Goal: Browse casually

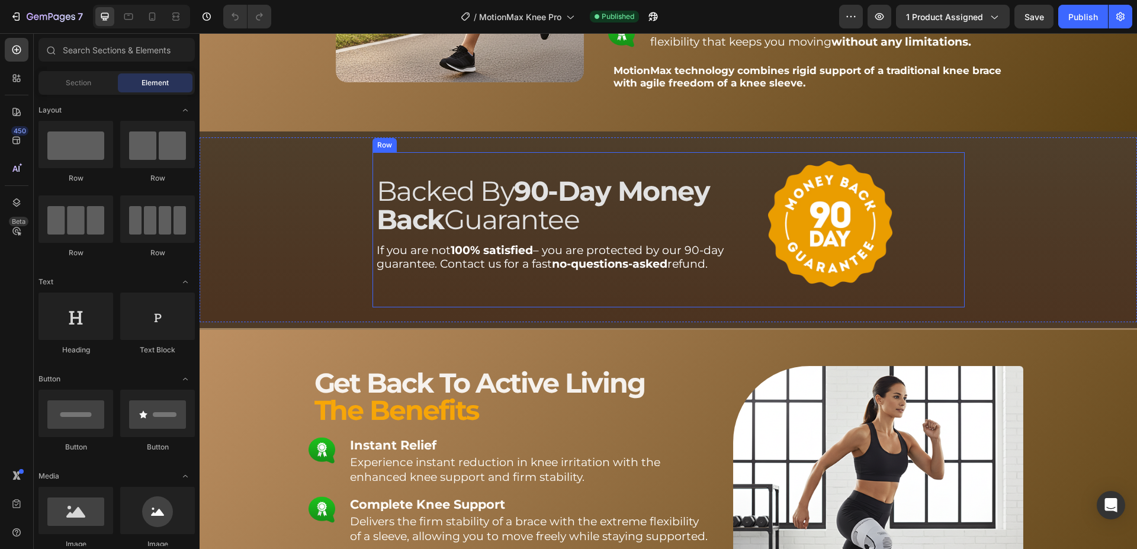
scroll to position [1993, 0]
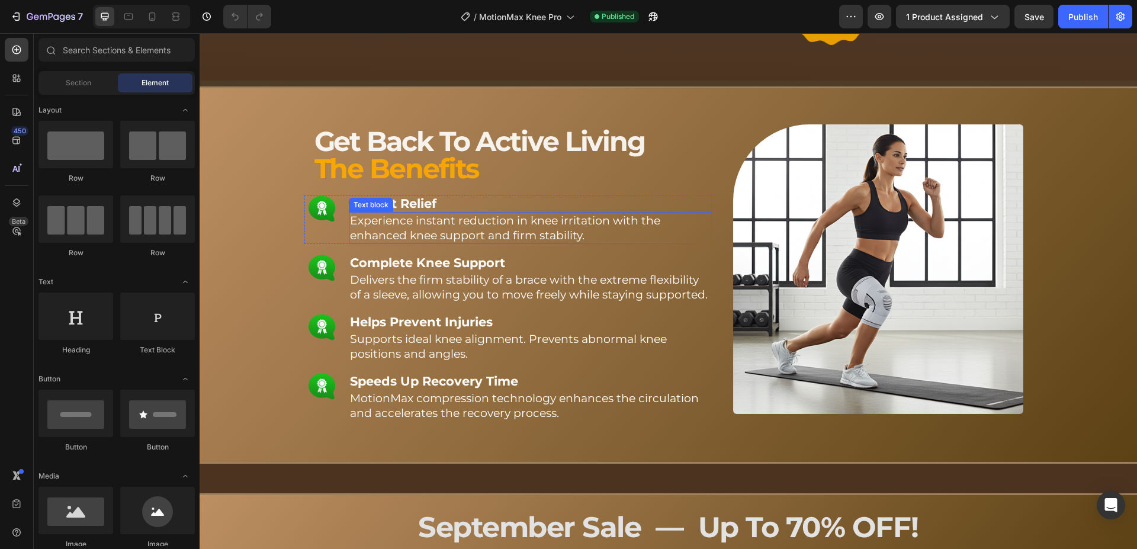
click at [439, 230] on span "Experience instant reduction in knee irritation with the enhanced knee support …" at bounding box center [505, 228] width 310 height 28
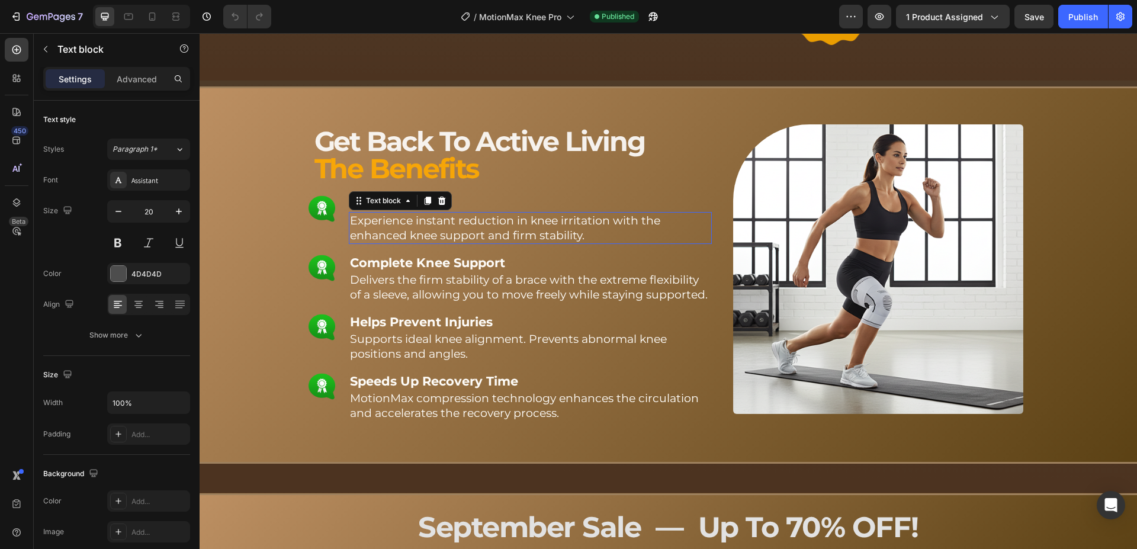
click at [439, 230] on span "Experience instant reduction in knee irritation with the enhanced knee support …" at bounding box center [505, 228] width 310 height 28
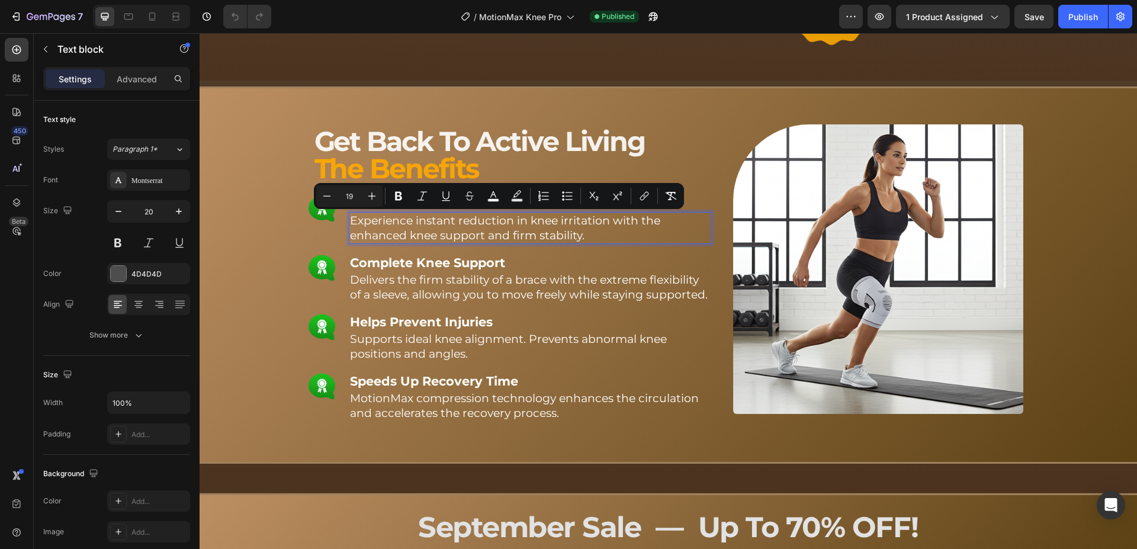
click at [436, 224] on span "Experience instant reduction in knee irritation with the enhanced knee support …" at bounding box center [505, 228] width 310 height 28
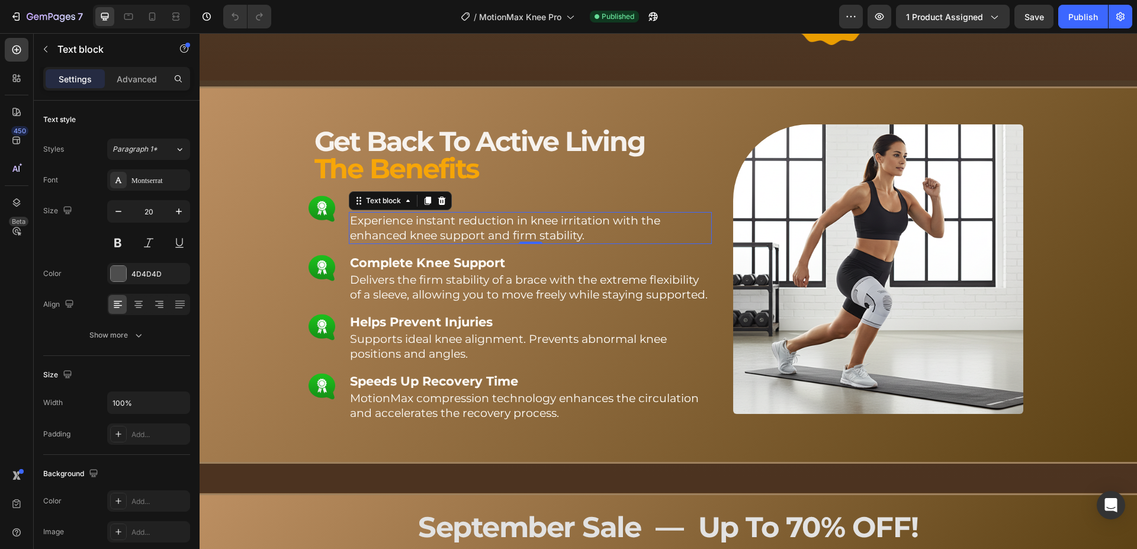
click at [470, 224] on span "Experience instant reduction in knee irritation with the enhanced knee support …" at bounding box center [505, 228] width 310 height 28
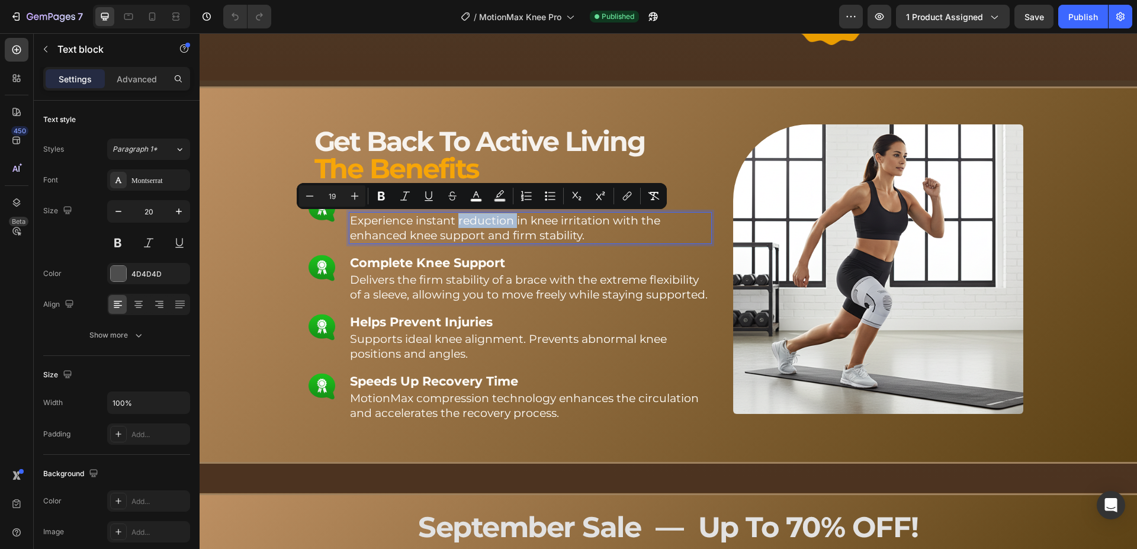
click at [490, 227] on span "Experience instant reduction in knee irritation with the enhanced knee support …" at bounding box center [505, 228] width 310 height 28
click at [466, 229] on span "Experience instant reduction in knee irritation with the enhanced knee support …" at bounding box center [505, 228] width 310 height 28
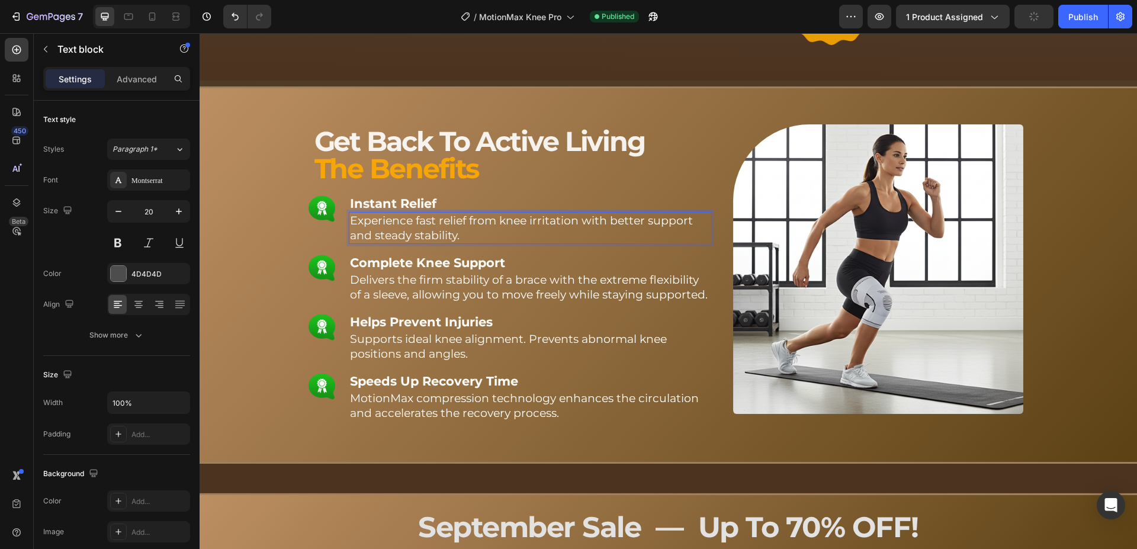
click at [422, 220] on span "Experience fast relief from knee irritation with better support and steady stab…" at bounding box center [521, 228] width 343 height 28
click at [448, 229] on span "Experience instant relief from knee irritation with better support and steady s…" at bounding box center [507, 228] width 314 height 28
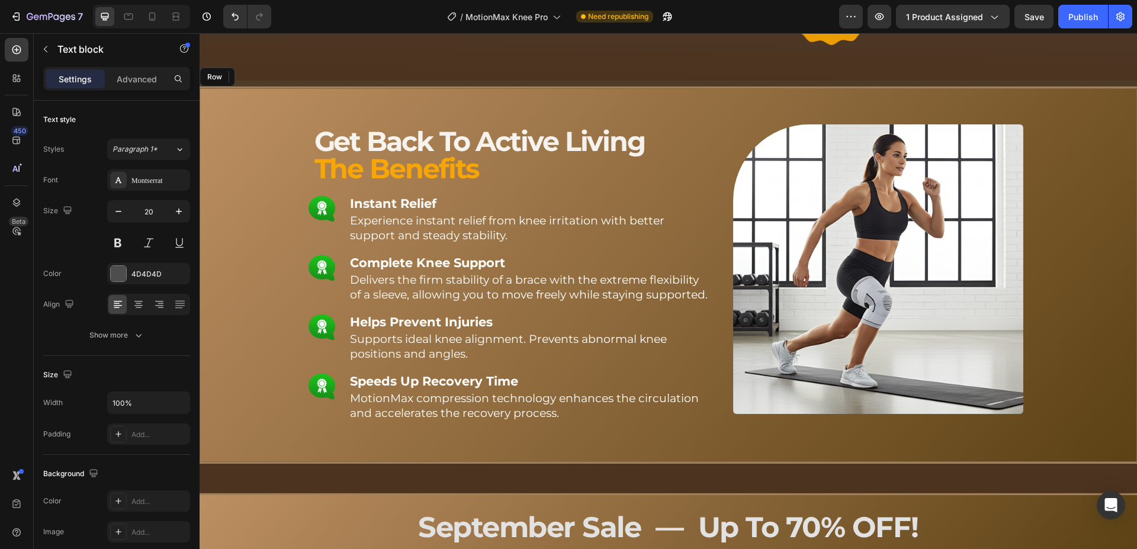
click at [272, 224] on div "Image Get Back To Active Living The Benefits Text block Instant Relief Text blo…" at bounding box center [668, 281] width 908 height 344
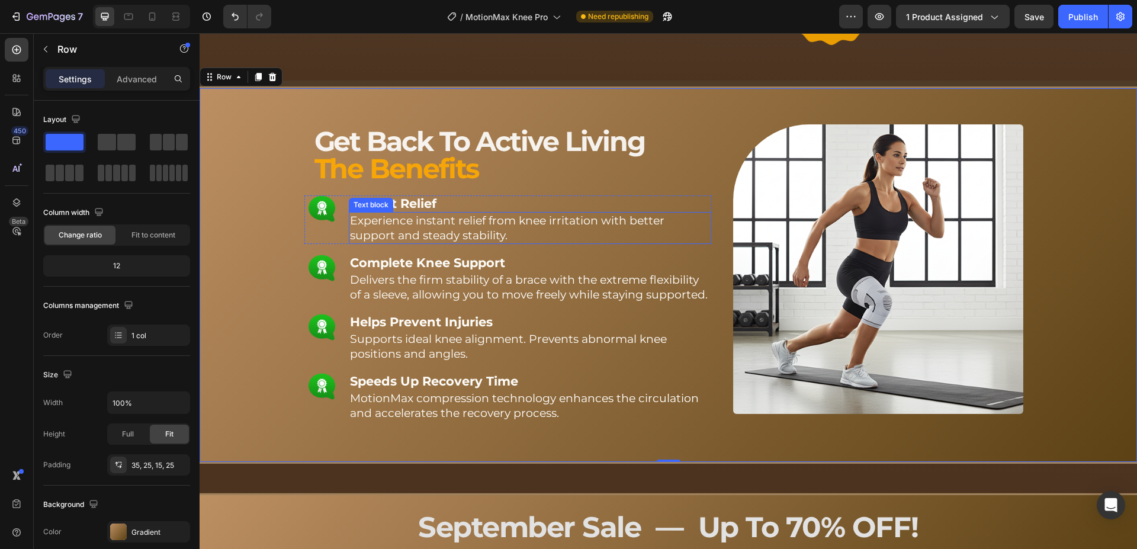
click at [408, 227] on span "Experience instant relief from knee irritation with better support and steady s…" at bounding box center [507, 228] width 314 height 28
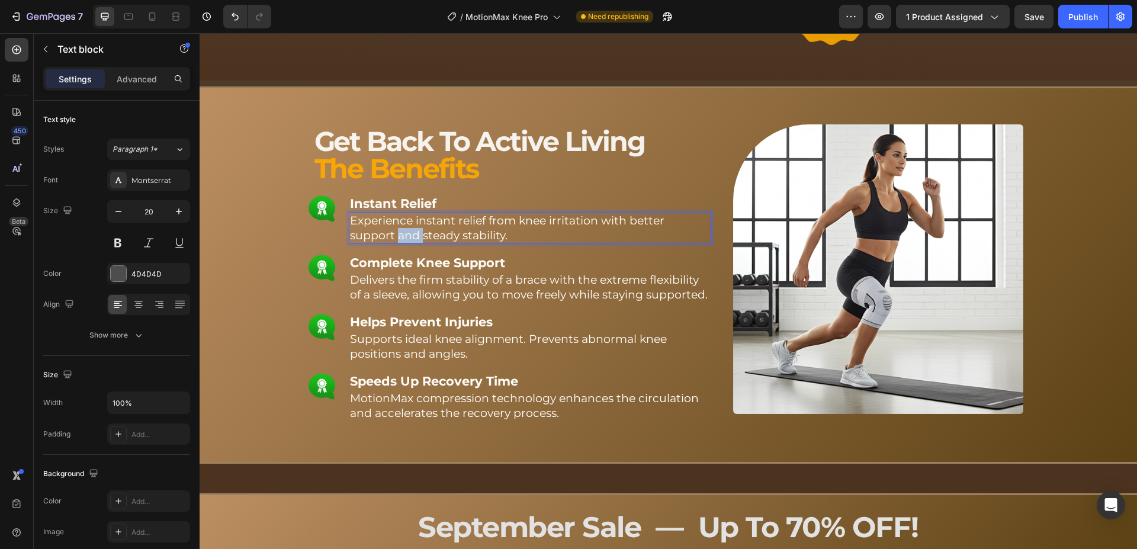
click at [404, 230] on span "Experience instant relief from knee irritation with better support and steady s…" at bounding box center [507, 228] width 314 height 28
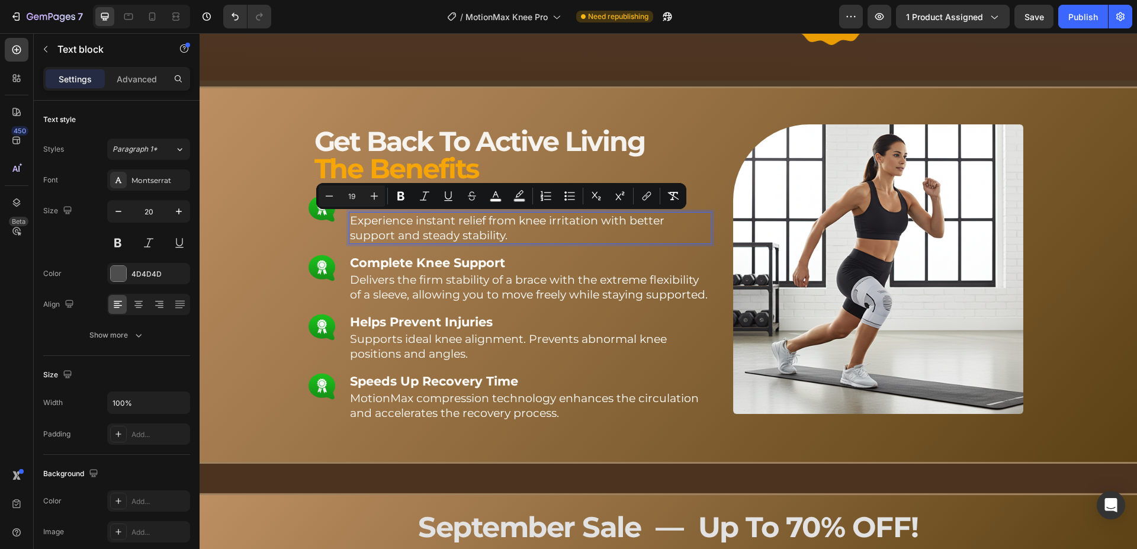
click at [481, 232] on span "Experience instant relief from knee irritation with better support and steady s…" at bounding box center [507, 228] width 314 height 28
click at [514, 232] on p "Experience instant relief from knee irritation with better support and steady s…" at bounding box center [530, 228] width 361 height 30
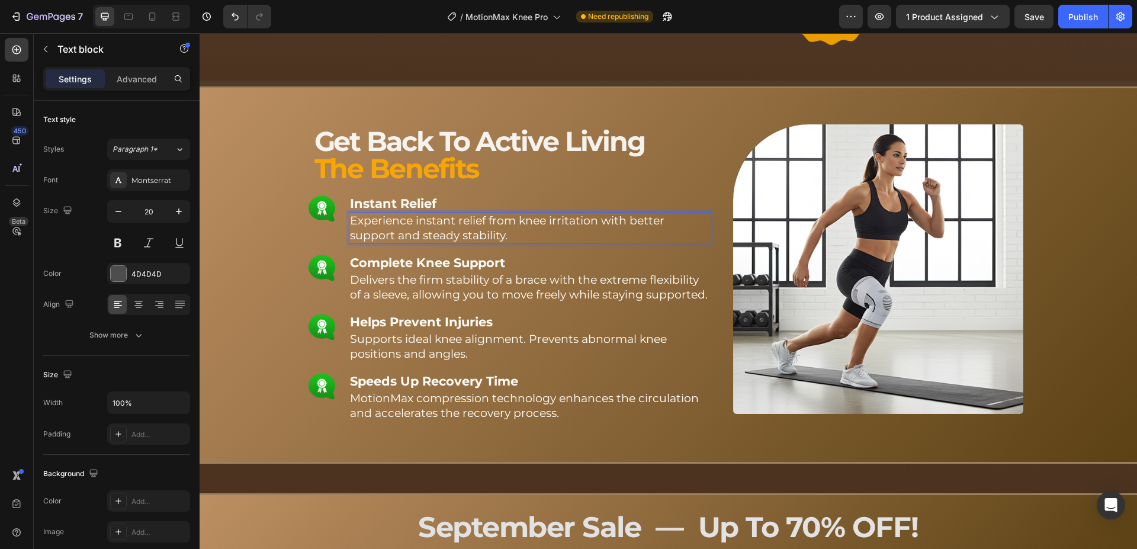
click at [515, 232] on p "Experience instant relief from knee irritation with better support and steady s…" at bounding box center [530, 228] width 361 height 30
click at [438, 236] on span "Experience instant relief from knee irritation with better support and better b…" at bounding box center [507, 228] width 314 height 28
click at [548, 235] on p "Experience instant relief from knee irritation with better support and balance …" at bounding box center [530, 228] width 361 height 30
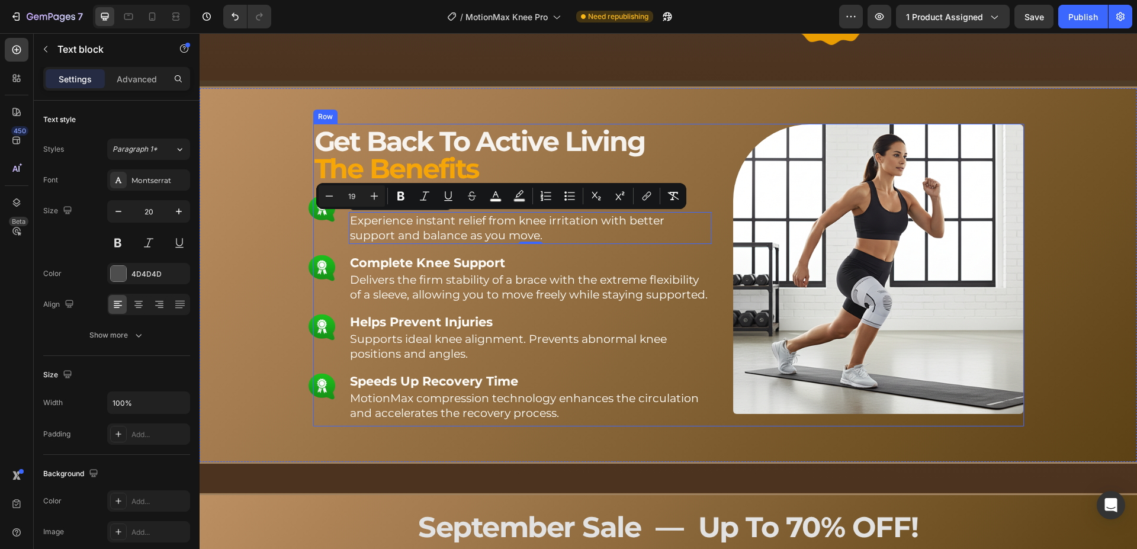
click at [595, 234] on p "Experience instant relief from knee irritation with better support and balance …" at bounding box center [530, 228] width 361 height 30
